Goal: Task Accomplishment & Management: Manage account settings

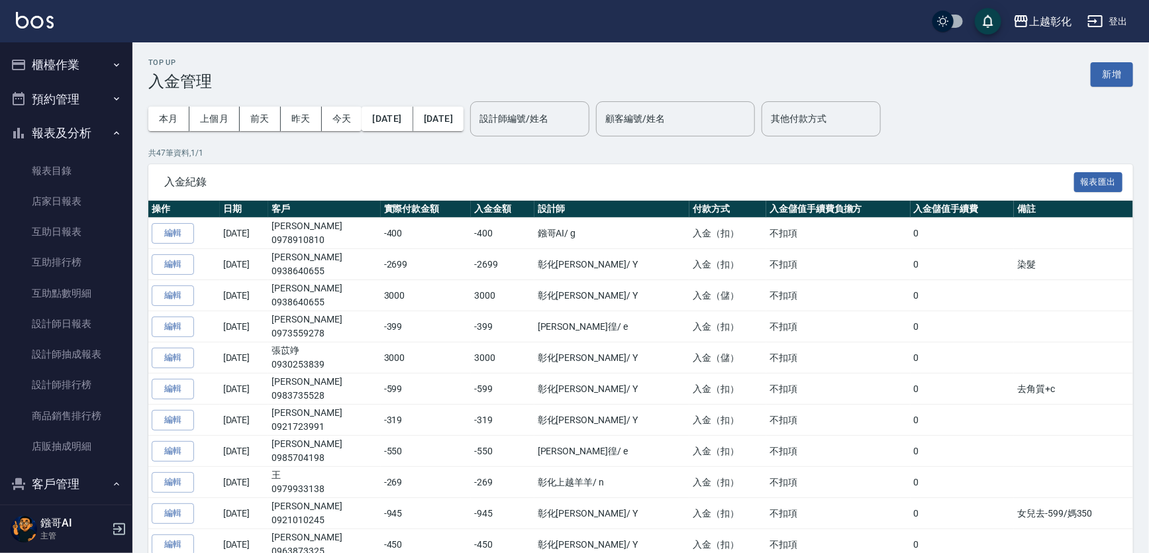
scroll to position [185, 0]
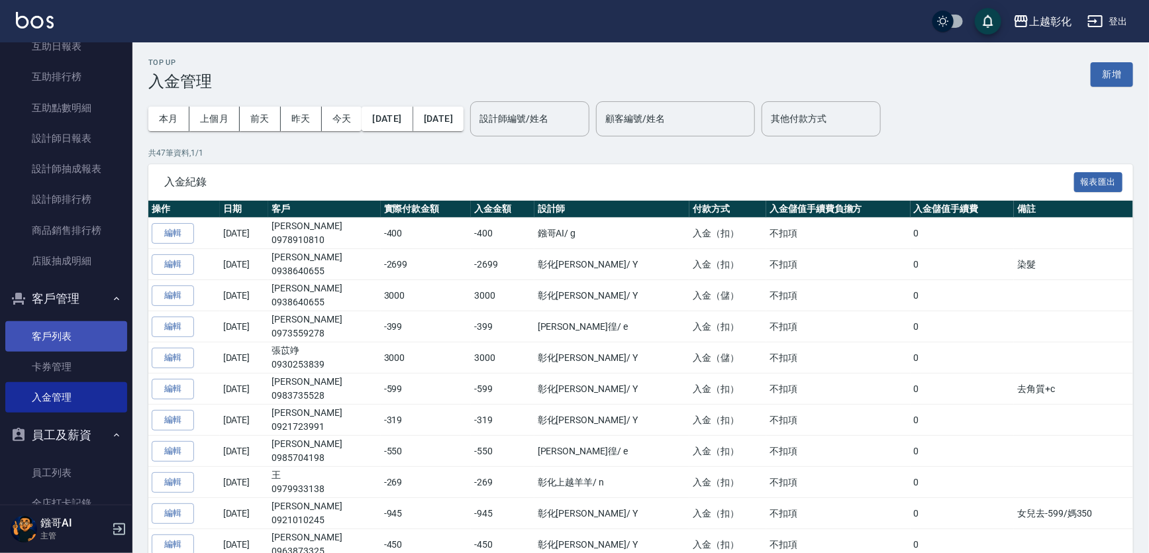
click at [72, 330] on link "客戶列表" at bounding box center [66, 336] width 122 height 30
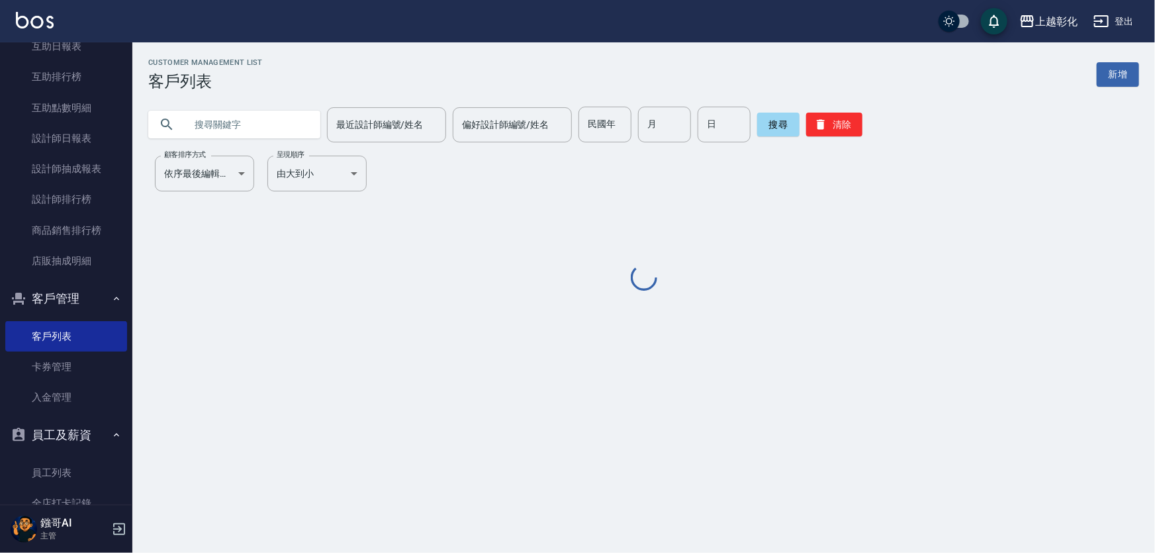
click at [206, 130] on input "text" at bounding box center [247, 125] width 124 height 36
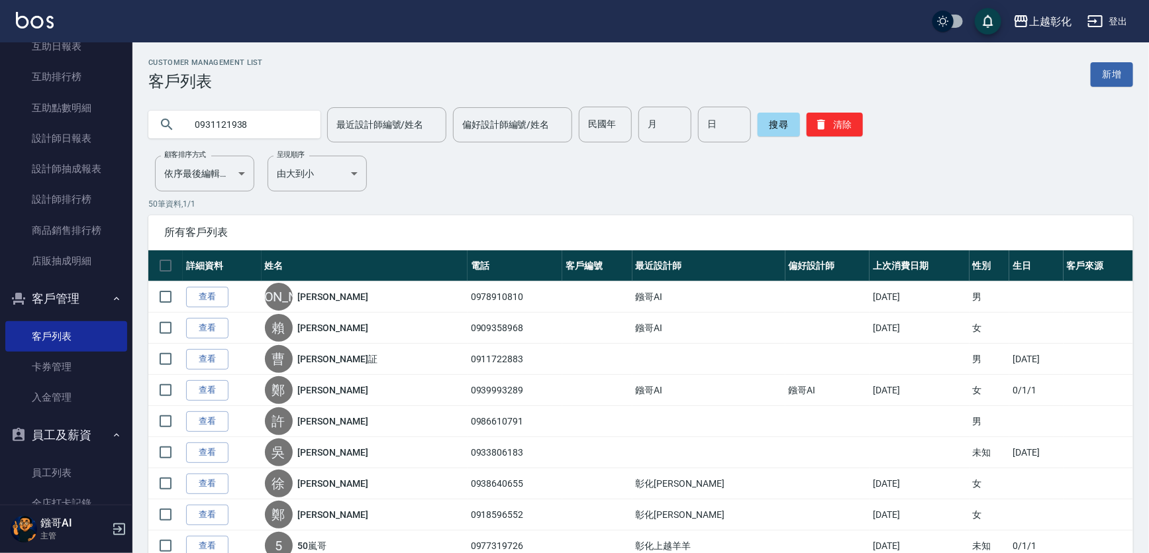
type input "0931121938"
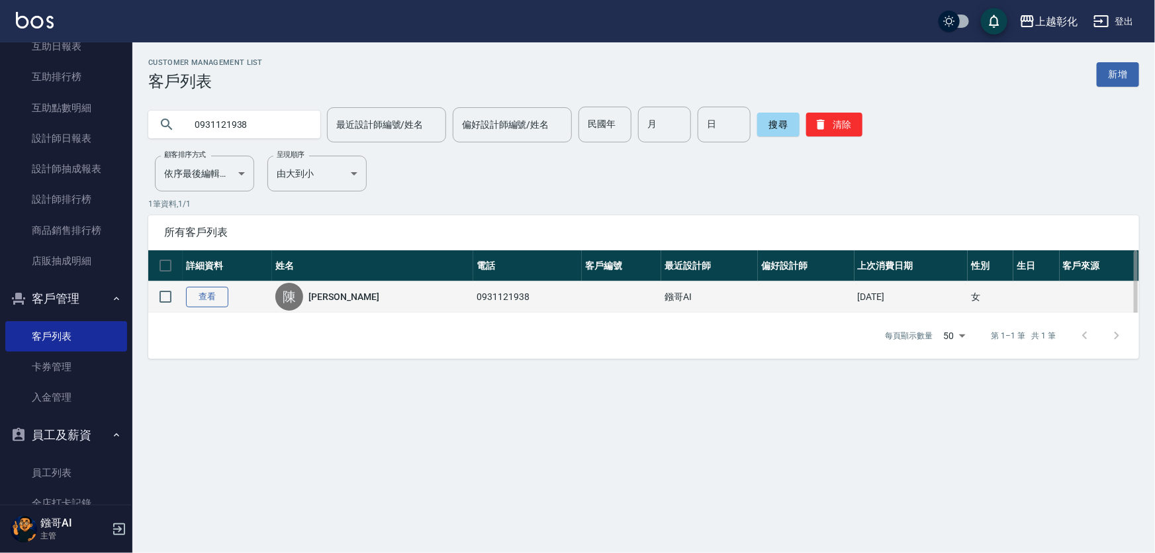
click at [214, 307] on link "查看" at bounding box center [207, 297] width 42 height 21
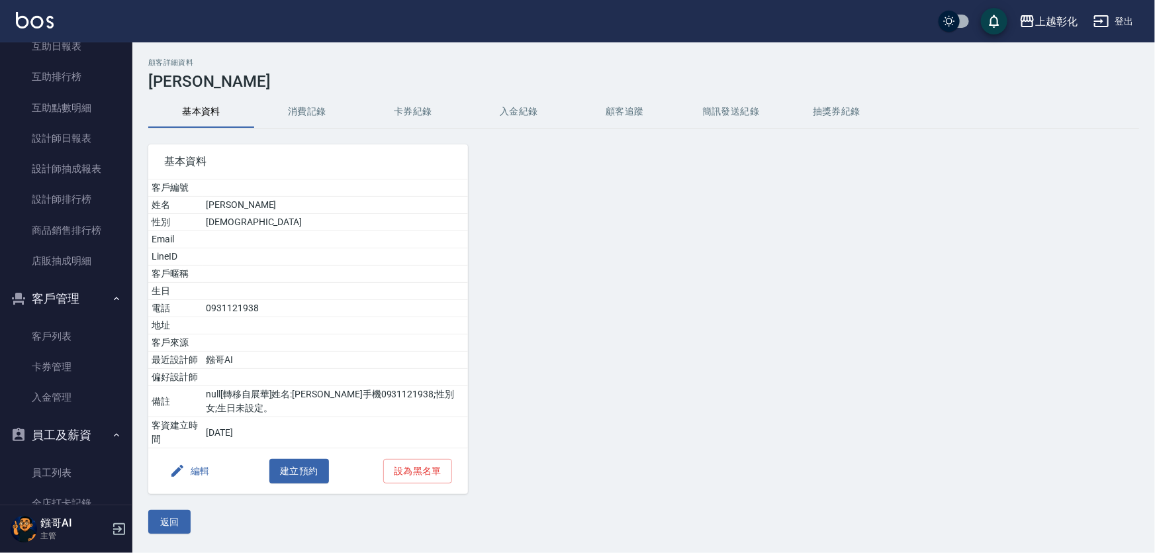
click at [516, 130] on div at bounding box center [594, 310] width 252 height 365
click at [526, 118] on button "入金紀錄" at bounding box center [519, 112] width 106 height 32
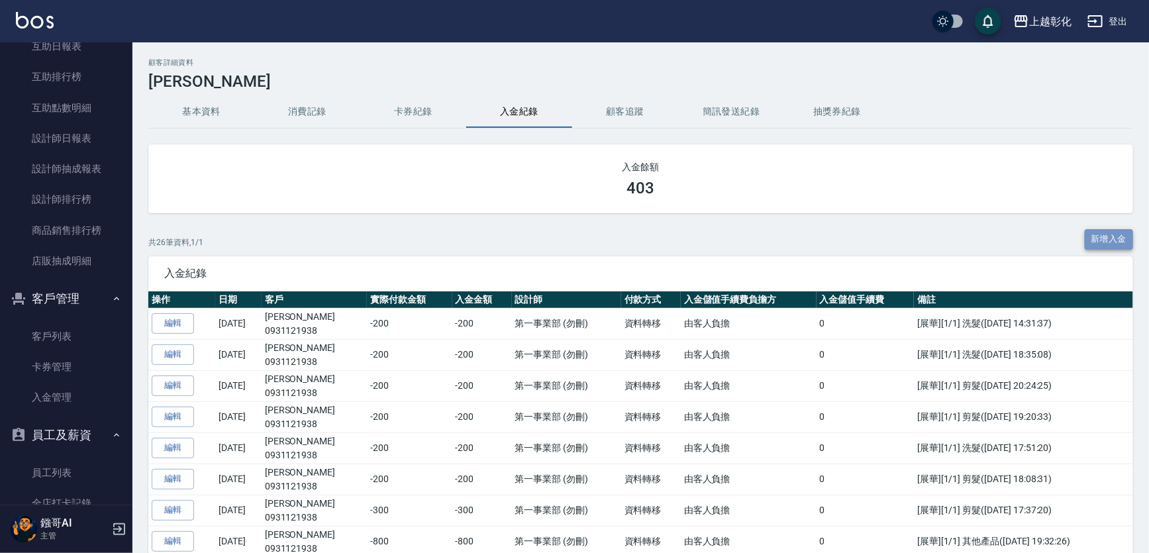
click at [1122, 244] on button "新增入金" at bounding box center [1108, 239] width 49 height 21
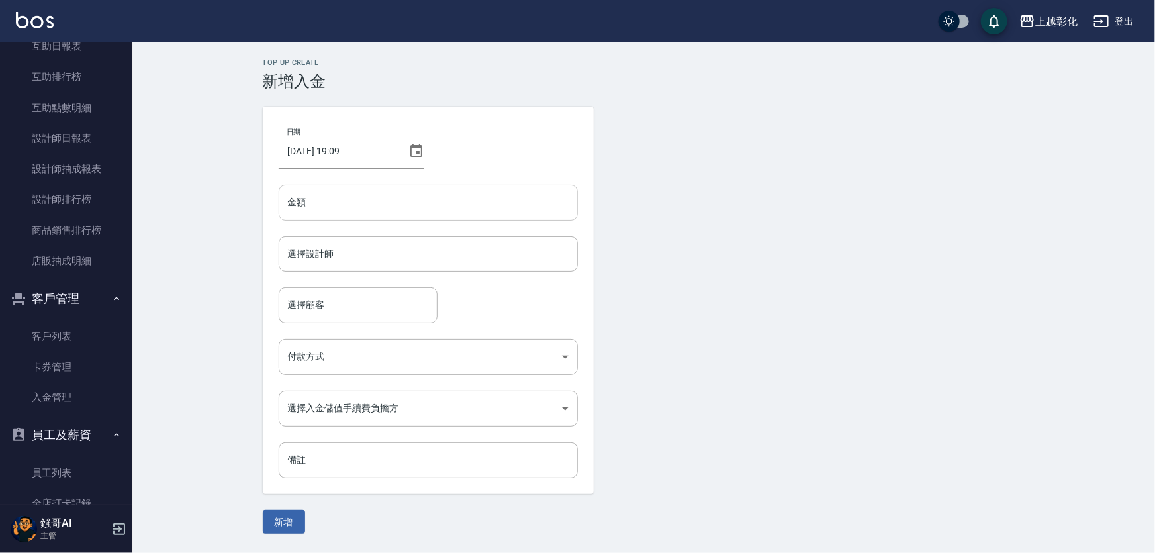
click at [404, 212] on input "金額" at bounding box center [428, 203] width 299 height 36
type input "-400"
click at [299, 253] on div "選擇設計師 選擇設計師" at bounding box center [428, 253] width 299 height 35
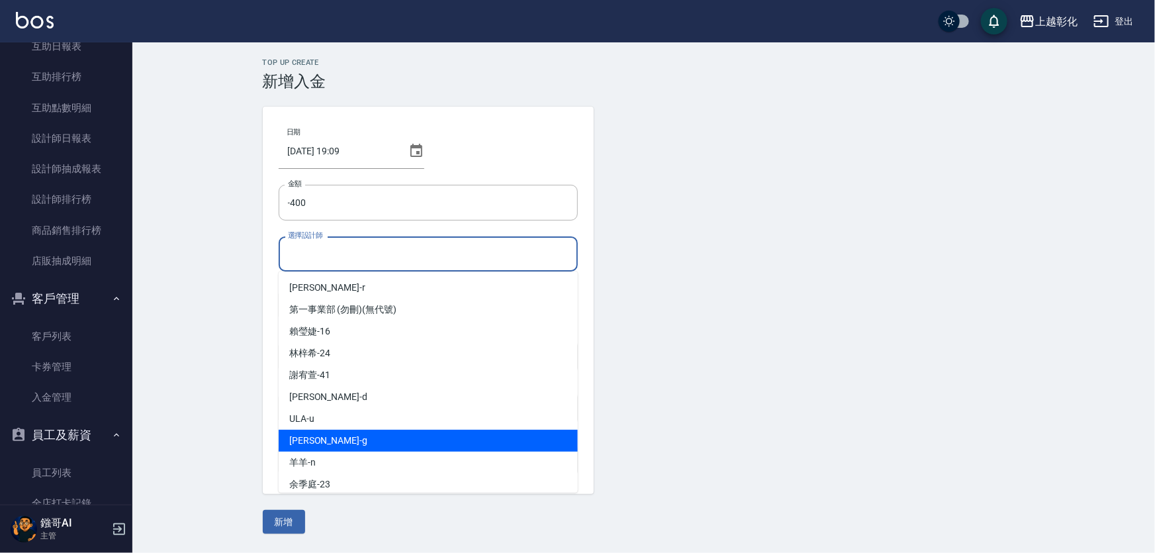
click at [328, 437] on div "[PERSON_NAME]" at bounding box center [428, 441] width 299 height 22
type input "[PERSON_NAME]"
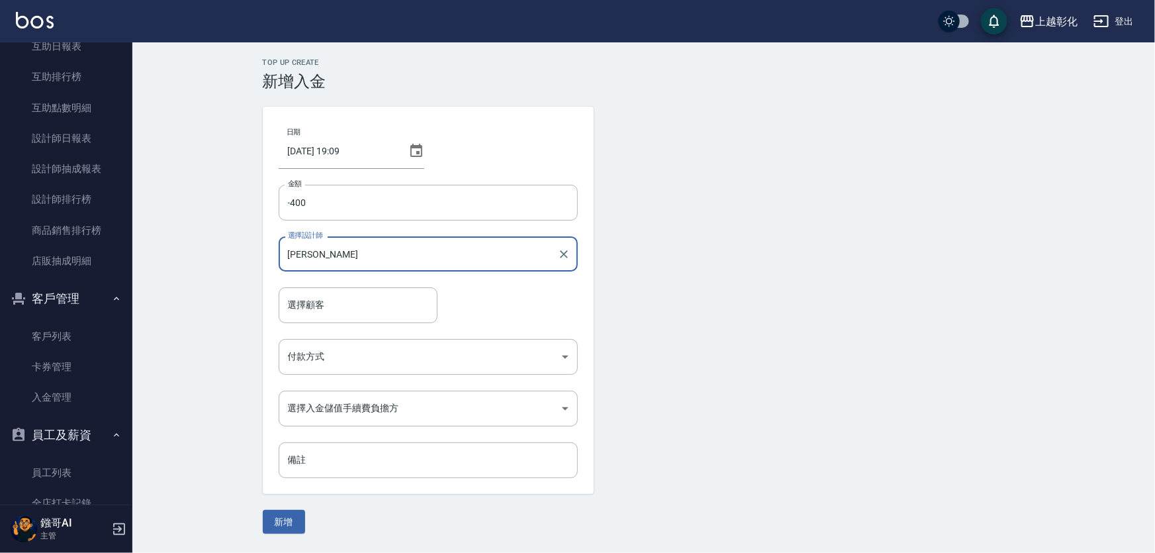
drag, startPoint x: 294, startPoint y: 289, endPoint x: 306, endPoint y: 303, distance: 18.3
click at [295, 289] on div "選擇顧客" at bounding box center [358, 304] width 159 height 35
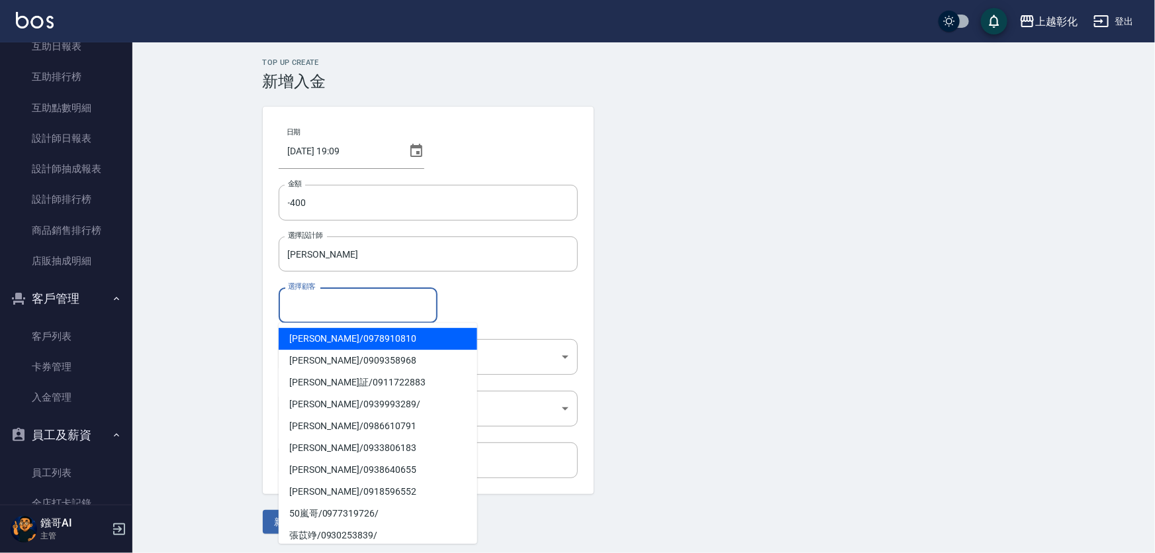
click at [312, 310] on input "選擇顧客" at bounding box center [358, 304] width 147 height 23
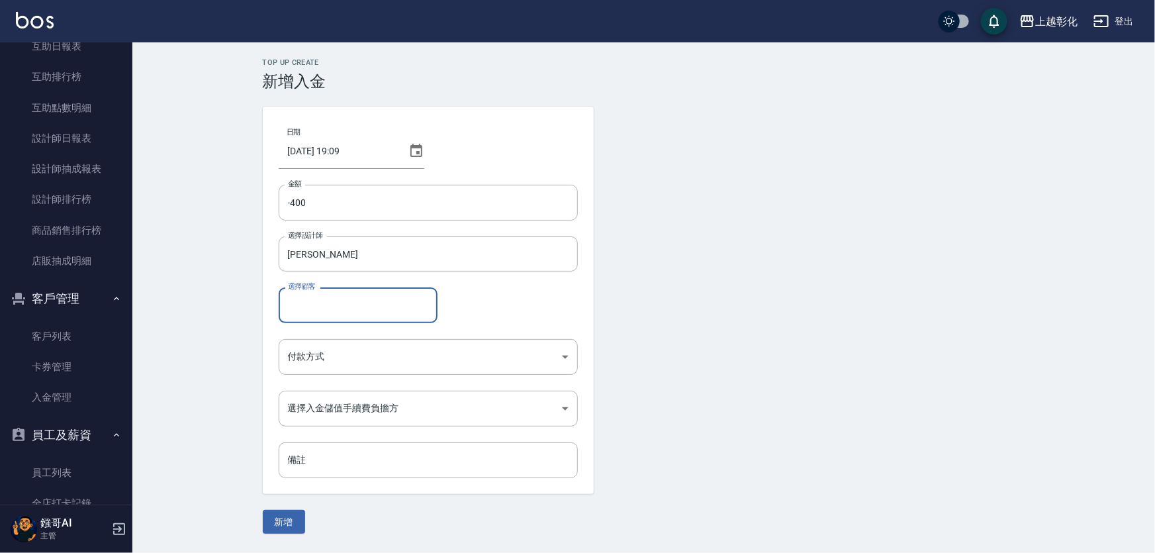
click at [313, 310] on input "選擇顧客" at bounding box center [358, 304] width 147 height 23
type input "[PERSON_NAME]/0931121938"
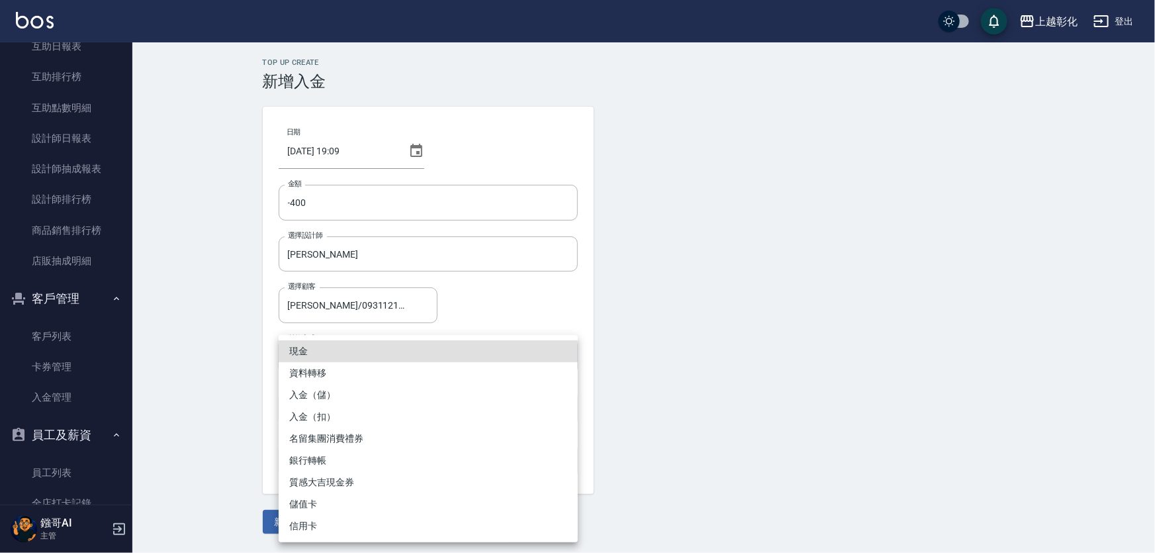
click at [347, 357] on body "上越彰化 登出 櫃檯作業 打帳單 帳單列表 現金收支登錄 材料自購登錄 每日結帳 排班表 現場電腦打卡 預約管理 預約管理 單日預約紀錄 單週預約紀錄 報表及…" at bounding box center [577, 276] width 1155 height 553
click at [340, 422] on li "入金（扣）" at bounding box center [428, 417] width 299 height 22
type input "入金（扣）"
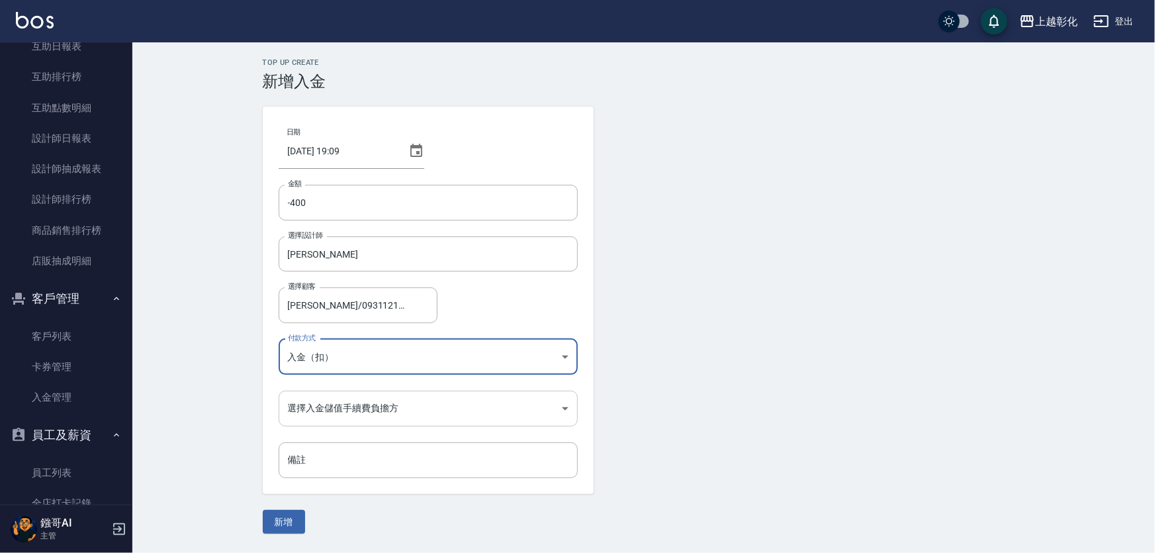
click at [330, 417] on body "上越彰化 登出 櫃檯作業 打帳單 帳單列表 現金收支登錄 材料自購登錄 每日結帳 排班表 現場電腦打卡 預約管理 預約管理 單日預約紀錄 單週預約紀錄 報表及…" at bounding box center [577, 276] width 1155 height 553
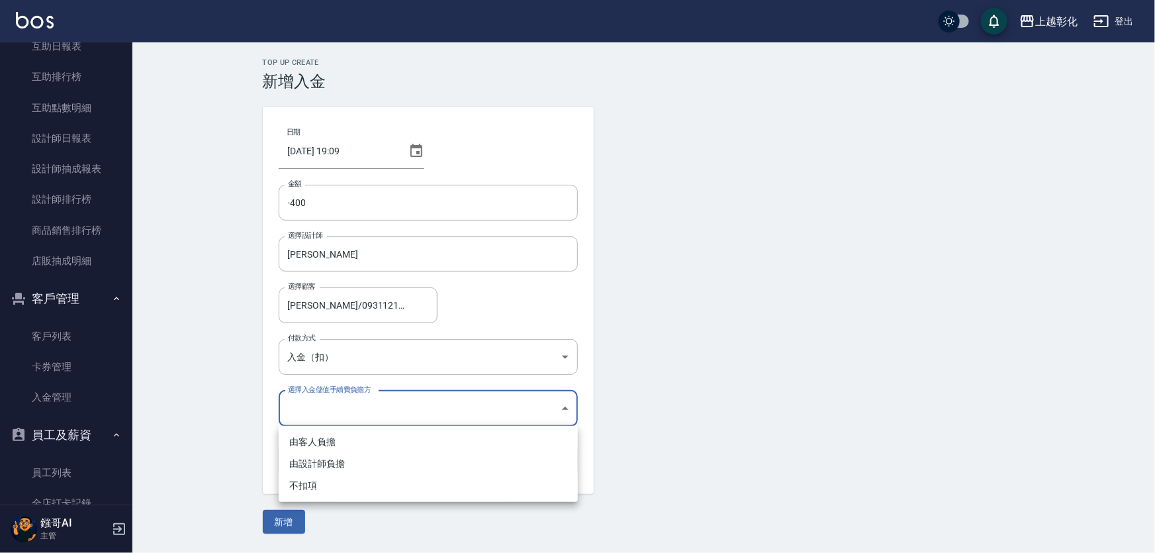
click at [319, 492] on li "不扣項" at bounding box center [428, 486] width 299 height 22
type input "WITHOUTHANDLINGFEE"
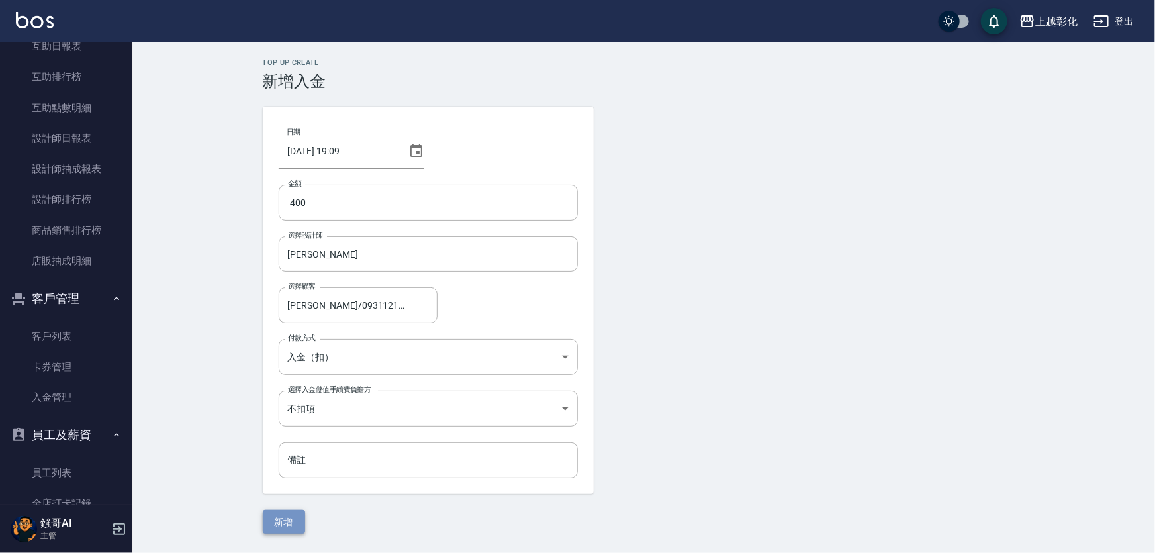
click at [284, 524] on button "新增" at bounding box center [284, 522] width 42 height 24
